Goal: Obtain resource: Download file/media

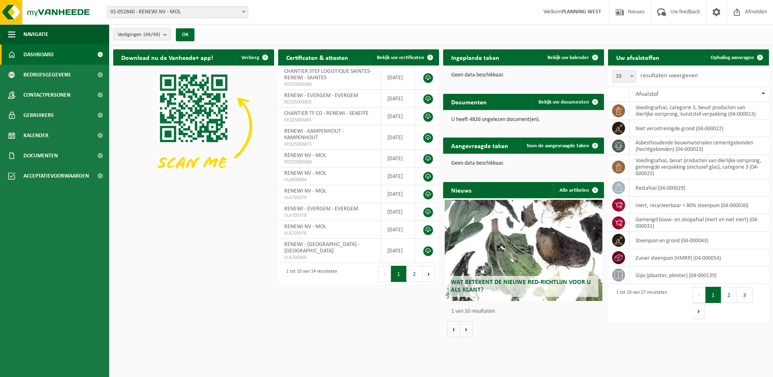
click at [564, 286] on h2 "Wat betekent de nieuwe RED-richtlijn voor u als klant?" at bounding box center [524, 286] width 150 height 21
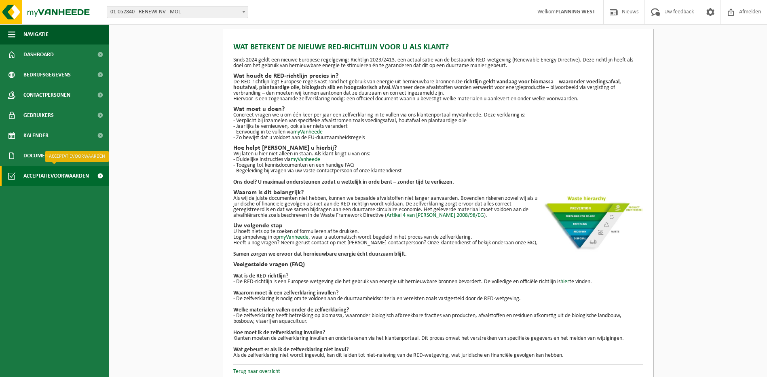
click at [39, 179] on span "Acceptatievoorwaarden" at bounding box center [55, 176] width 65 height 20
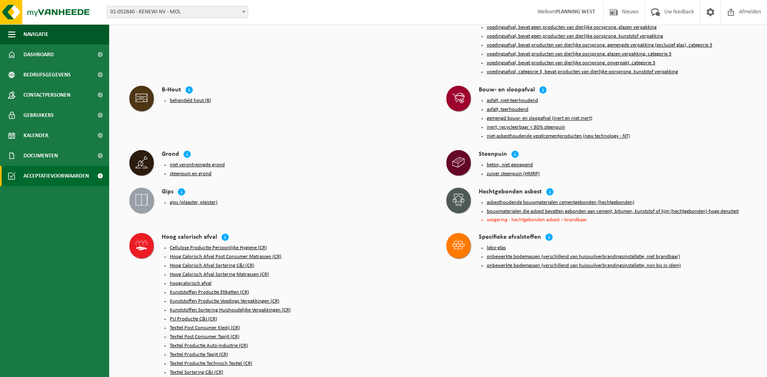
scroll to position [162, 0]
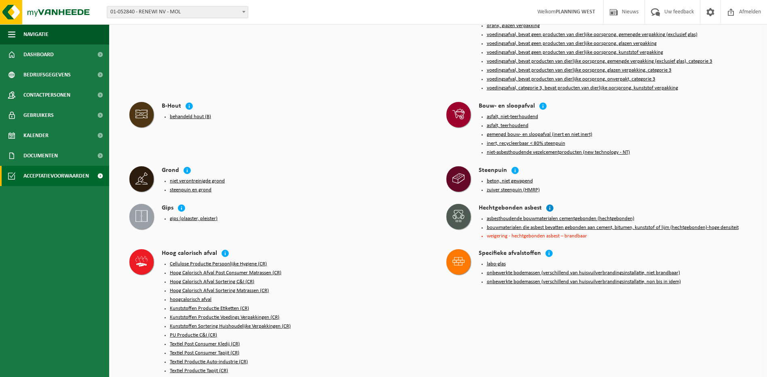
click at [549, 204] on icon at bounding box center [550, 208] width 8 height 8
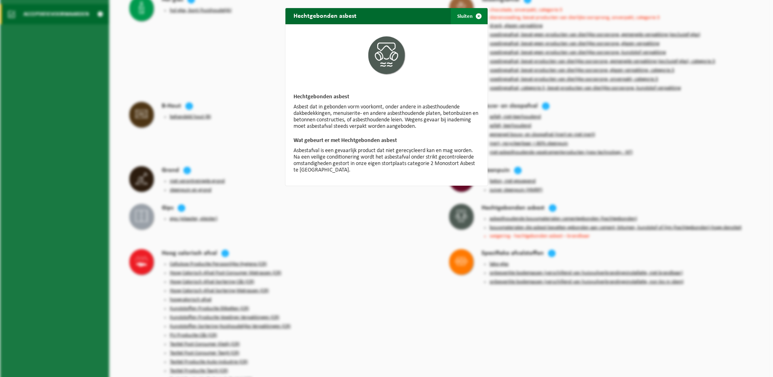
click at [463, 19] on button "Sluiten" at bounding box center [469, 16] width 36 height 16
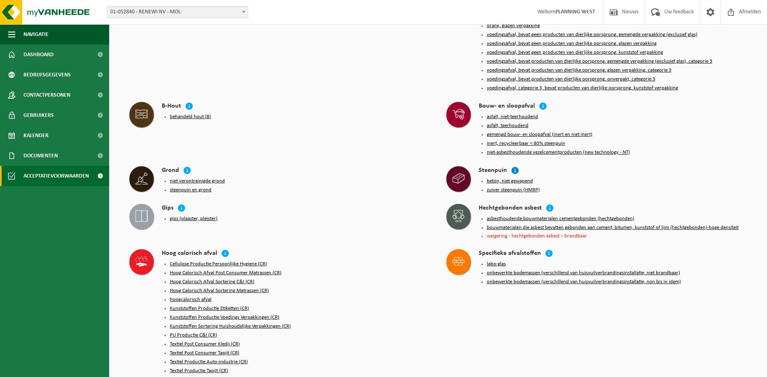
click at [515, 166] on icon at bounding box center [515, 170] width 8 height 8
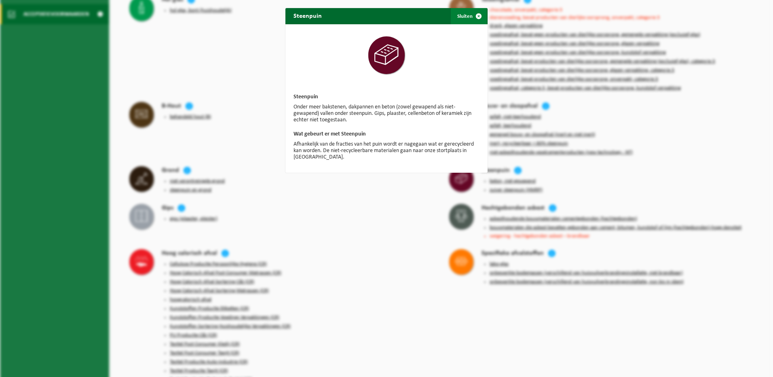
click at [470, 15] on span "button" at bounding box center [478, 16] width 16 height 16
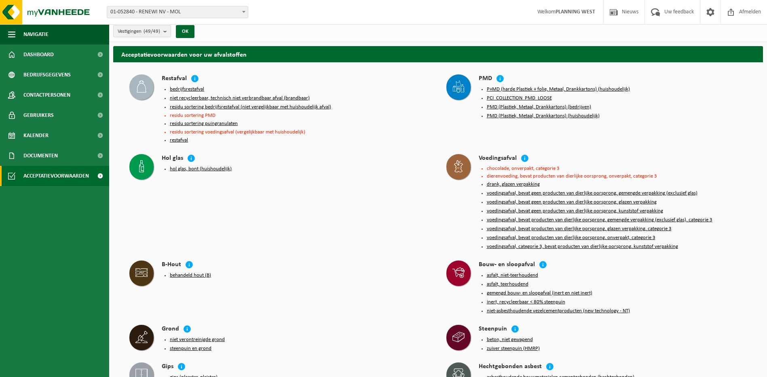
scroll to position [0, 0]
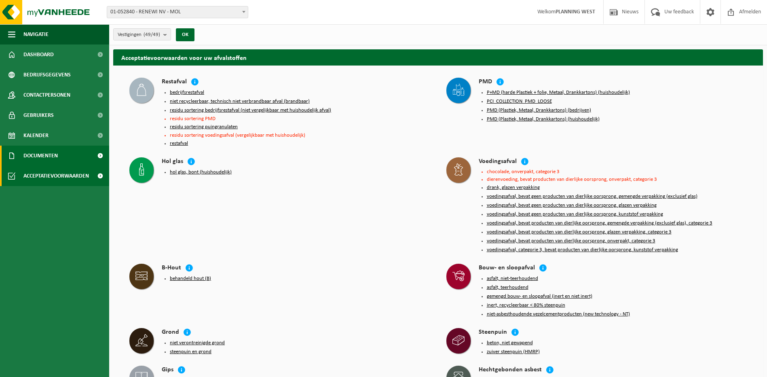
click at [39, 158] on span "Documenten" at bounding box center [40, 155] width 34 height 20
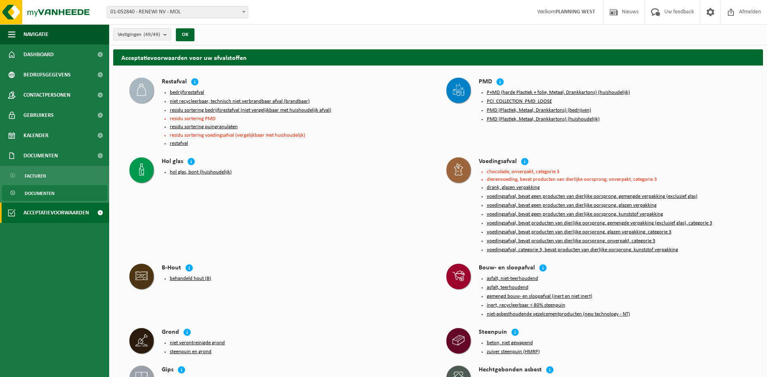
click at [37, 194] on span "Documenten" at bounding box center [40, 192] width 30 height 15
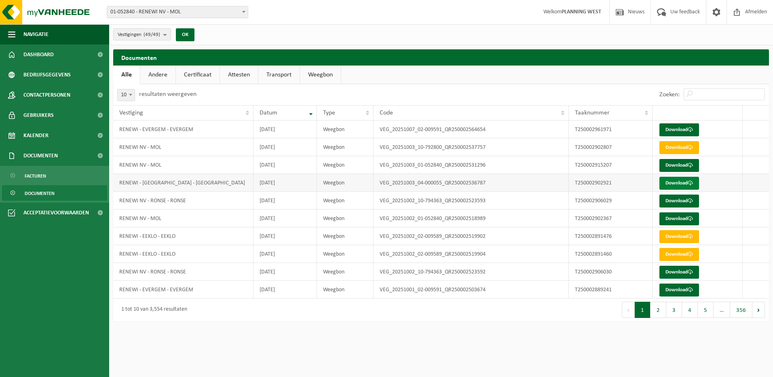
click at [676, 186] on link "Download" at bounding box center [679, 183] width 40 height 13
